Goal: Task Accomplishment & Management: Manage account settings

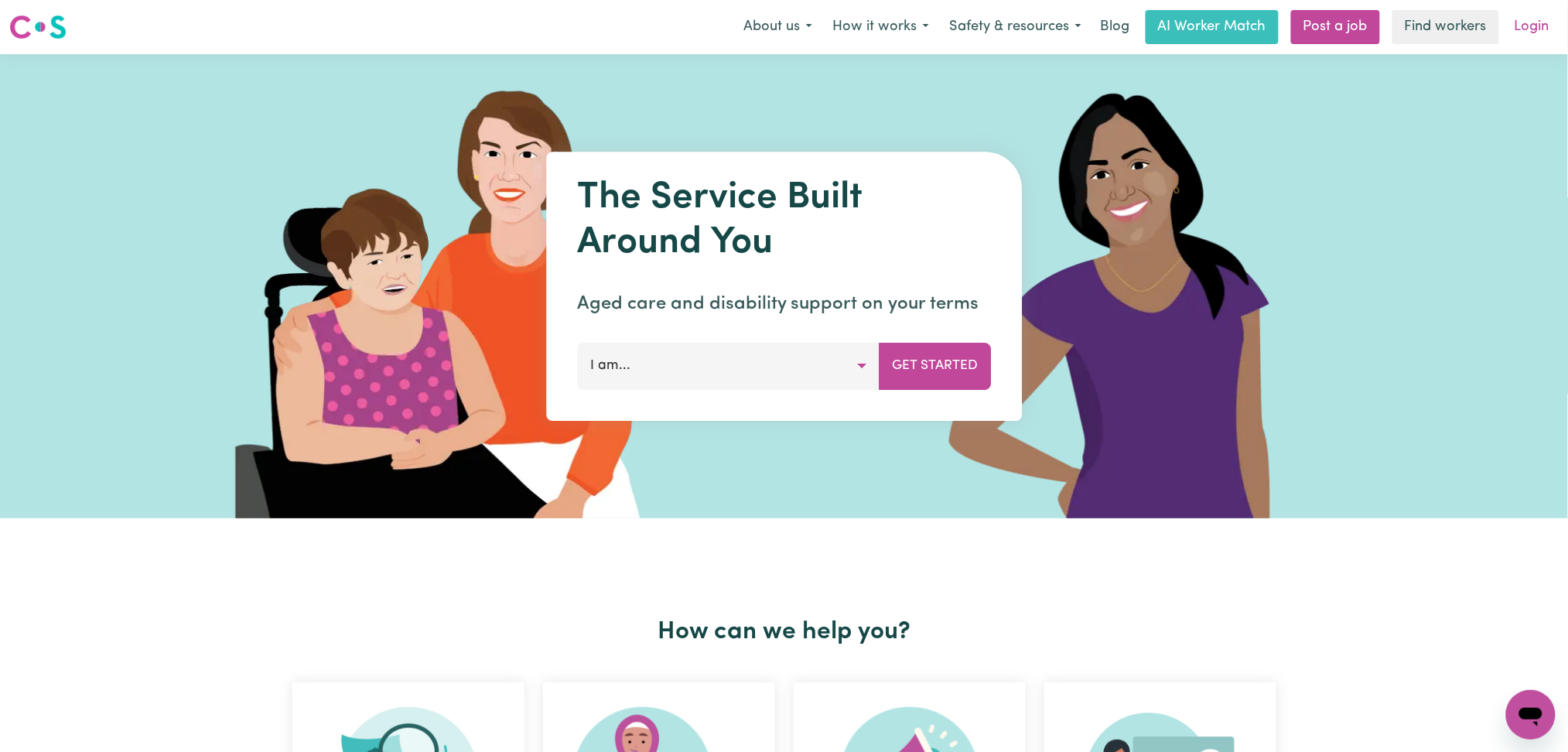
click at [1539, 28] on link "Login" at bounding box center [1532, 27] width 53 height 34
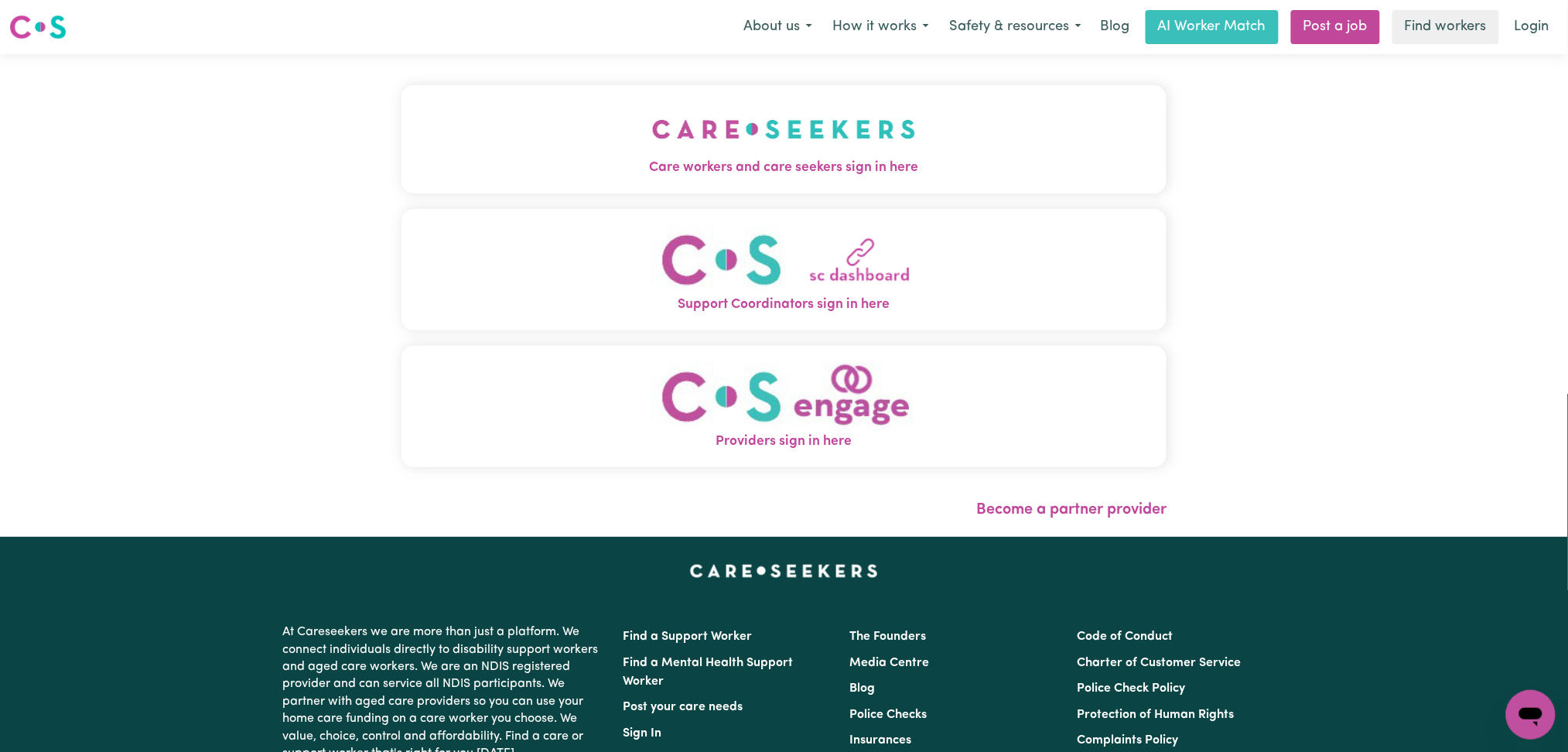
click at [652, 147] on img "Care workers and care seekers sign in here" at bounding box center [784, 129] width 264 height 57
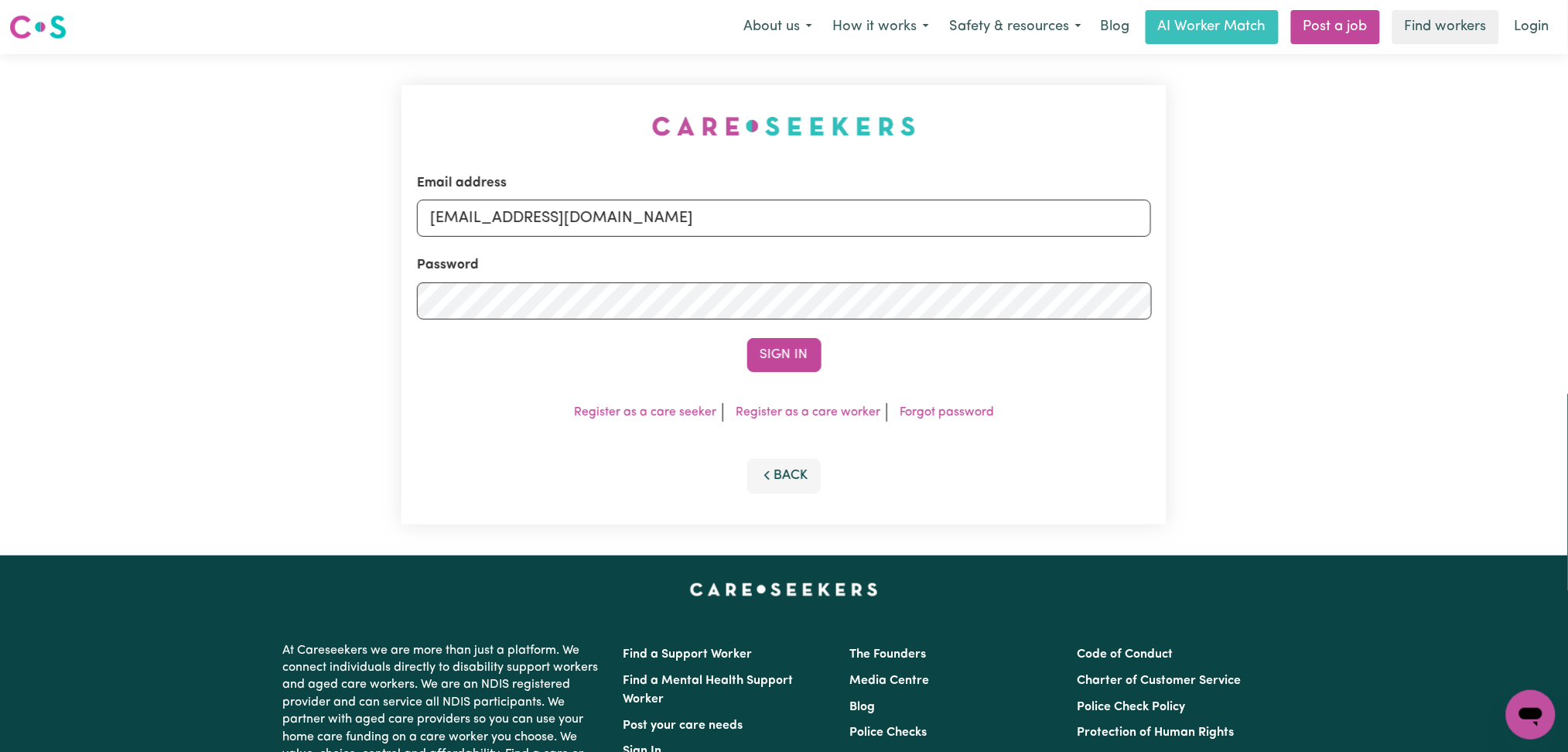
click at [646, 216] on input "[EMAIL_ADDRESS][DOMAIN_NAME]" at bounding box center [784, 218] width 734 height 37
drag, startPoint x: 512, startPoint y: 204, endPoint x: 979, endPoint y: 216, distance: 467.2
click at [979, 216] on input "Superuser~[EMAIL_ADDRESS][DOMAIN_NAME]" at bounding box center [784, 218] width 734 height 37
type input "Superuser~[EMAIL_ADDRESS][DOMAIN_NAME]"
click at [769, 353] on button "Sign In" at bounding box center [784, 355] width 74 height 34
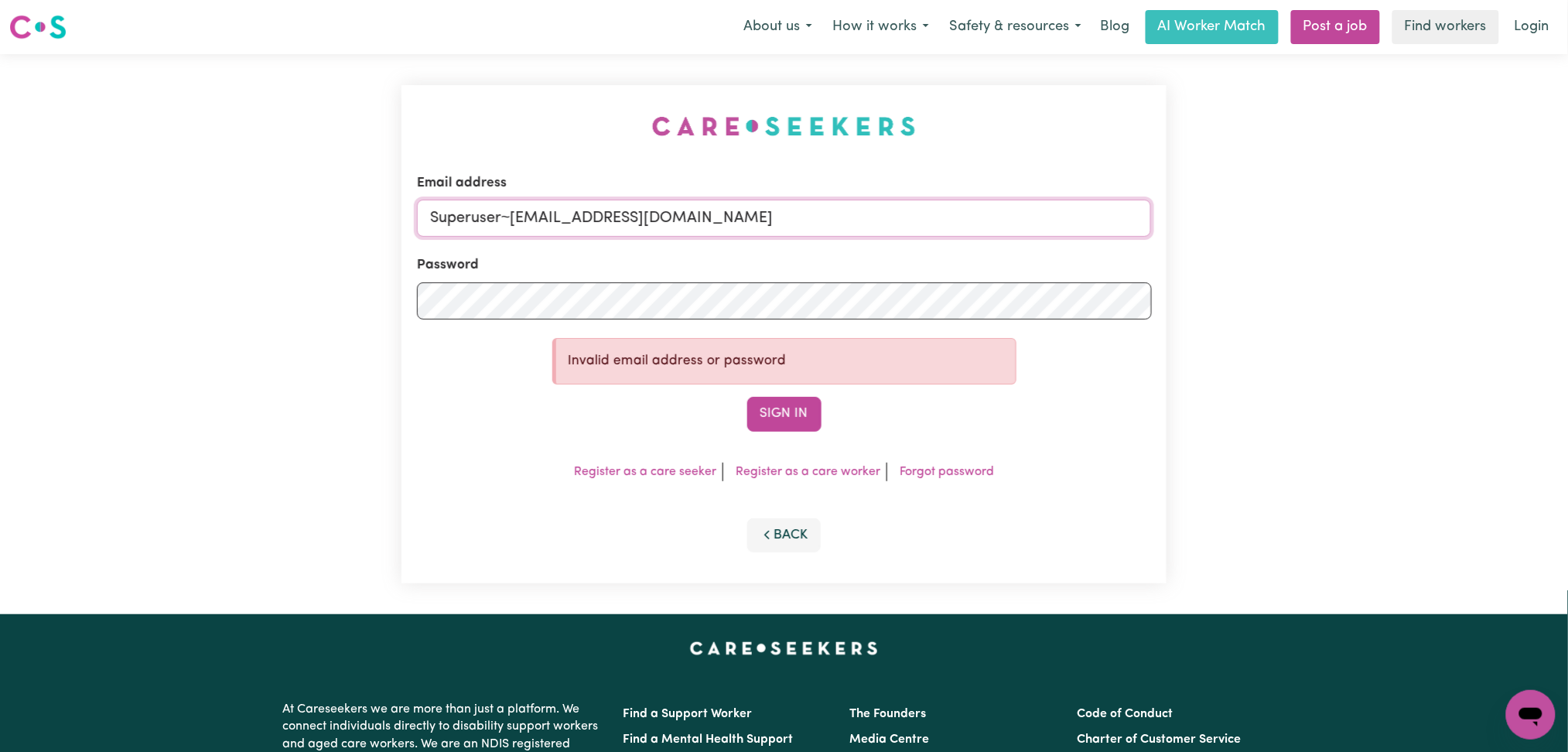
click at [540, 215] on input "Superuser~[EMAIL_ADDRESS][DOMAIN_NAME]" at bounding box center [784, 218] width 734 height 37
drag, startPoint x: 510, startPoint y: 215, endPoint x: 1101, endPoint y: 215, distance: 591.0
click at [1101, 215] on input "Superuser~[EMAIL_ADDRESS][DOMAIN_NAME]" at bounding box center [784, 218] width 734 height 37
type input "Superuser~[EMAIL_ADDRESS][DOMAIN_NAME]"
click at [753, 408] on button "Sign In" at bounding box center [784, 414] width 74 height 34
